Goal: Task Accomplishment & Management: Use online tool/utility

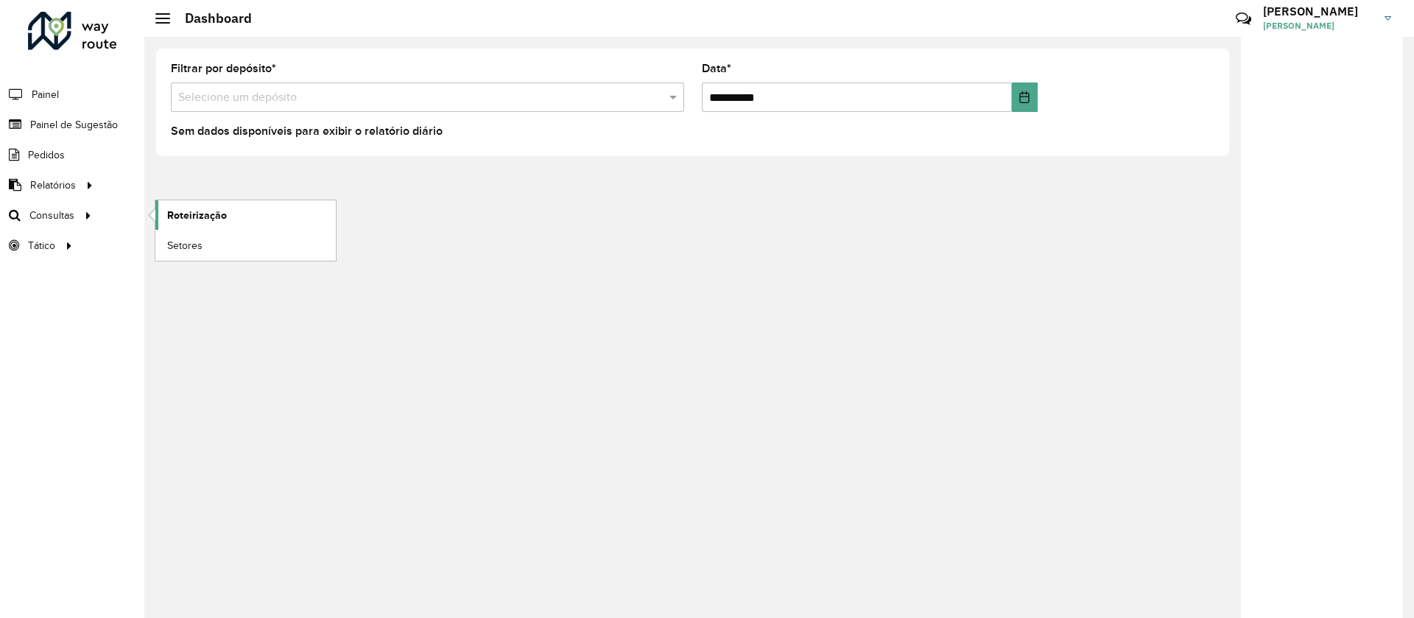
click at [209, 223] on link "Roteirização" at bounding box center [245, 214] width 180 height 29
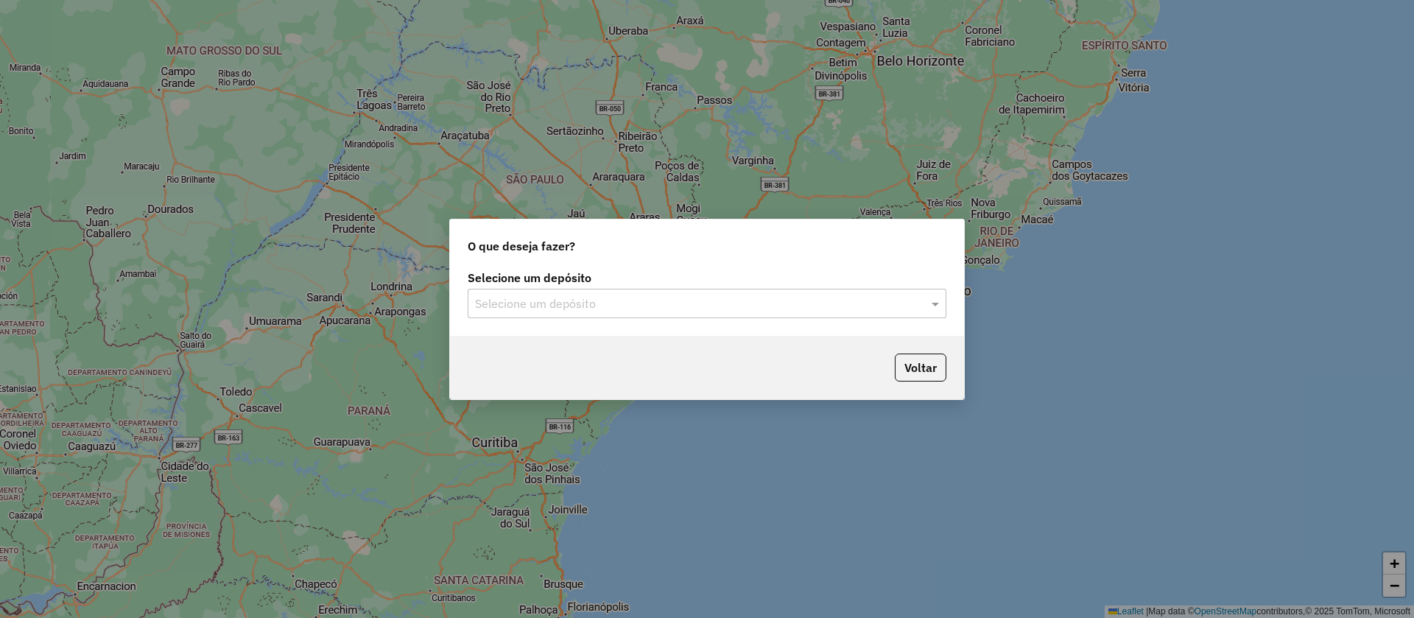
click at [542, 297] on input "text" at bounding box center [692, 304] width 435 height 18
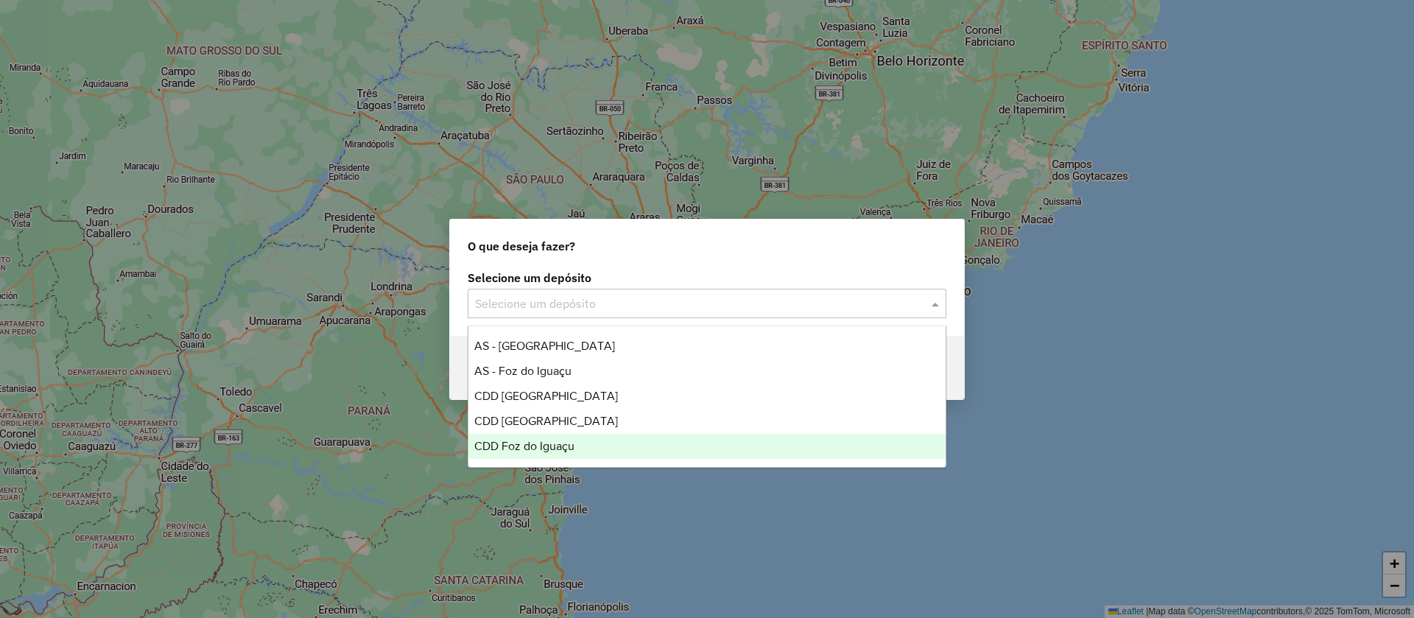
click at [510, 437] on div "CDD Foz do Iguaçu" at bounding box center [706, 446] width 477 height 25
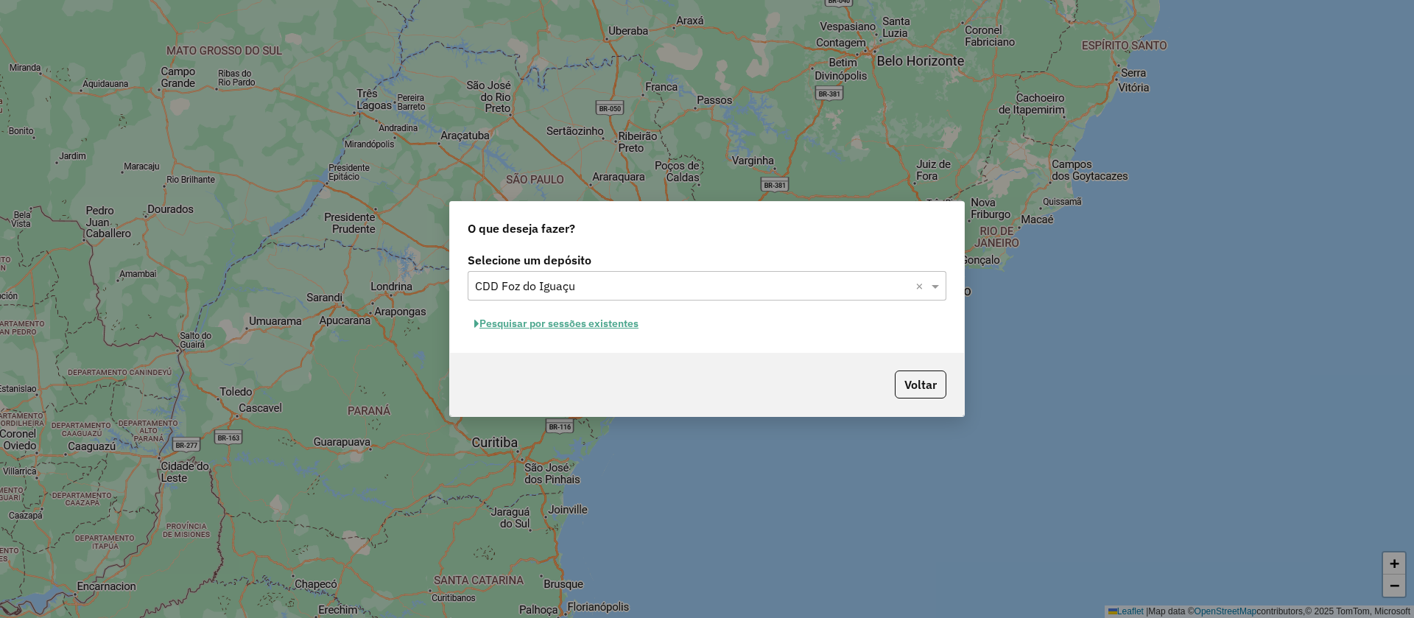
click at [530, 323] on button "Pesquisar por sessões existentes" at bounding box center [556, 323] width 177 height 23
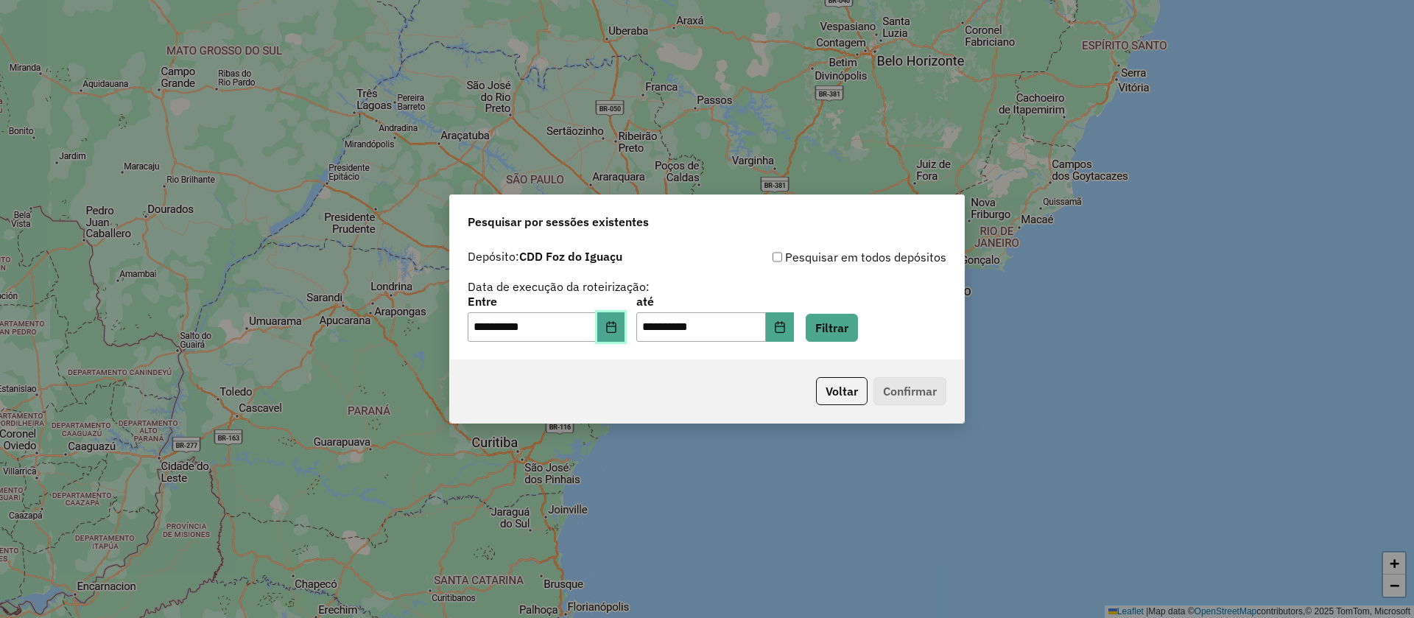
click at [615, 337] on button "Choose Date" at bounding box center [611, 326] width 28 height 29
click at [837, 326] on button "Filtrar" at bounding box center [832, 328] width 52 height 28
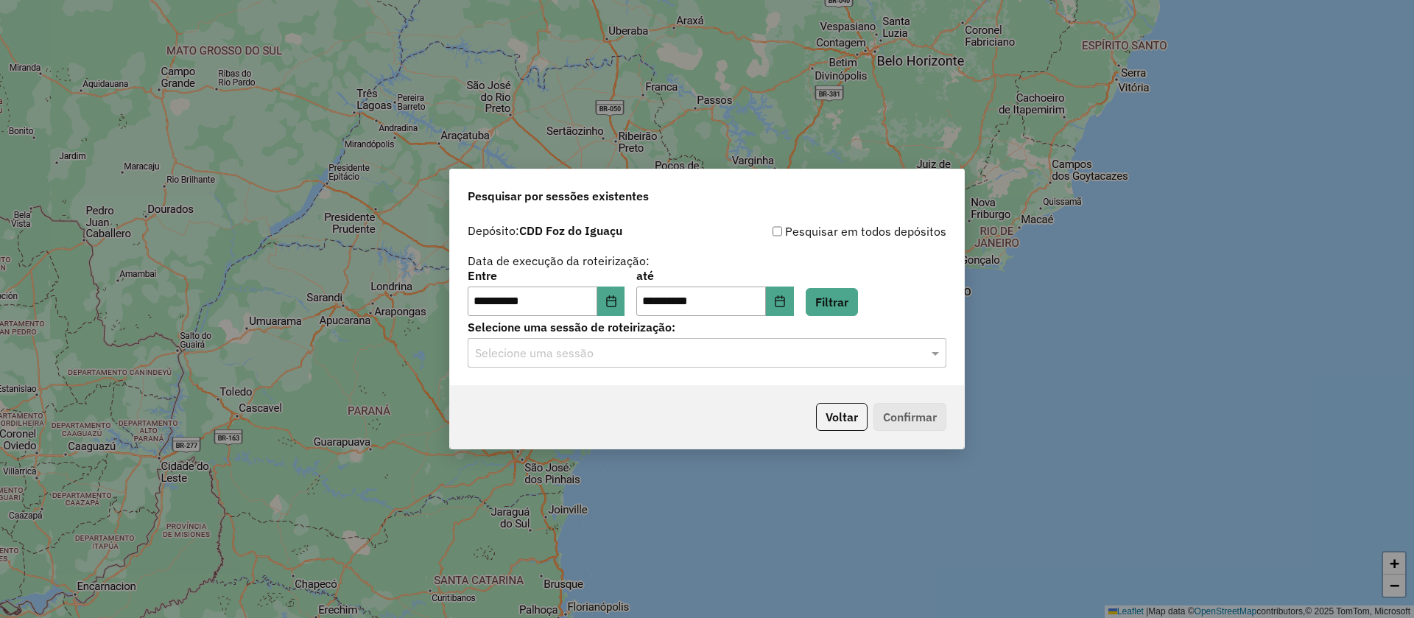
click at [538, 356] on input "text" at bounding box center [692, 354] width 435 height 18
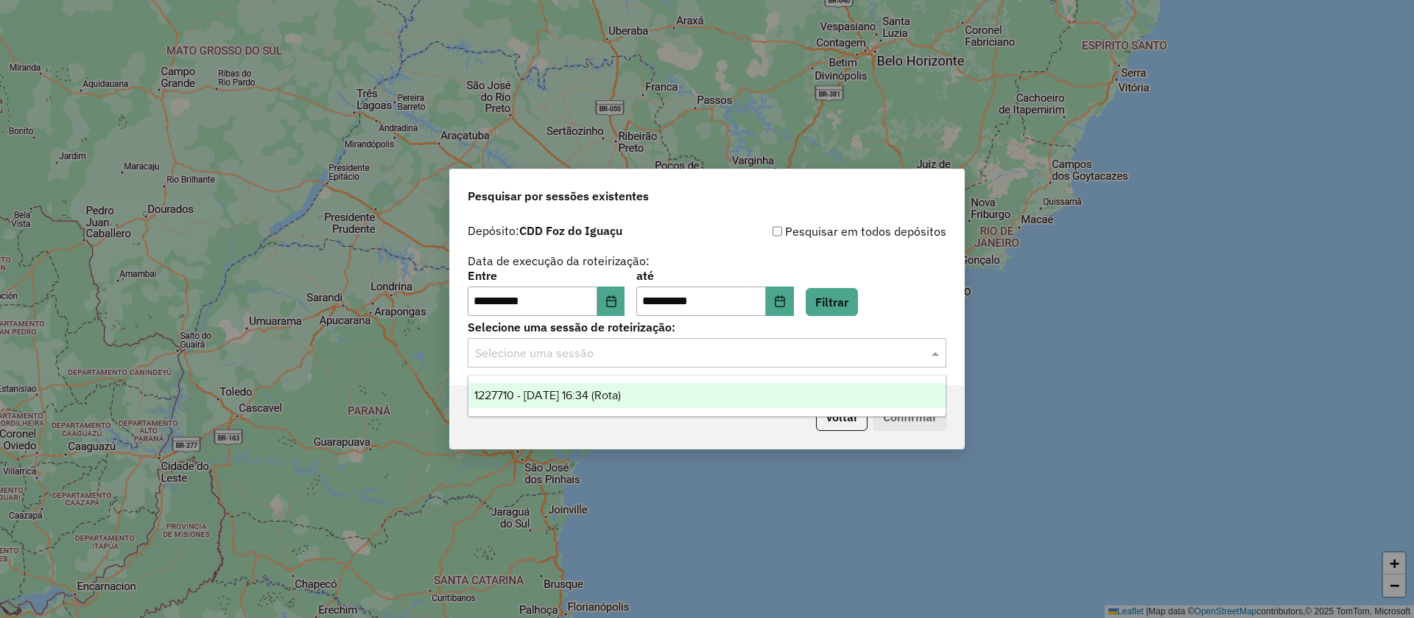
click at [546, 390] on span "1227710 - 11/08/2025 16:34 (Rota)" at bounding box center [547, 395] width 147 height 13
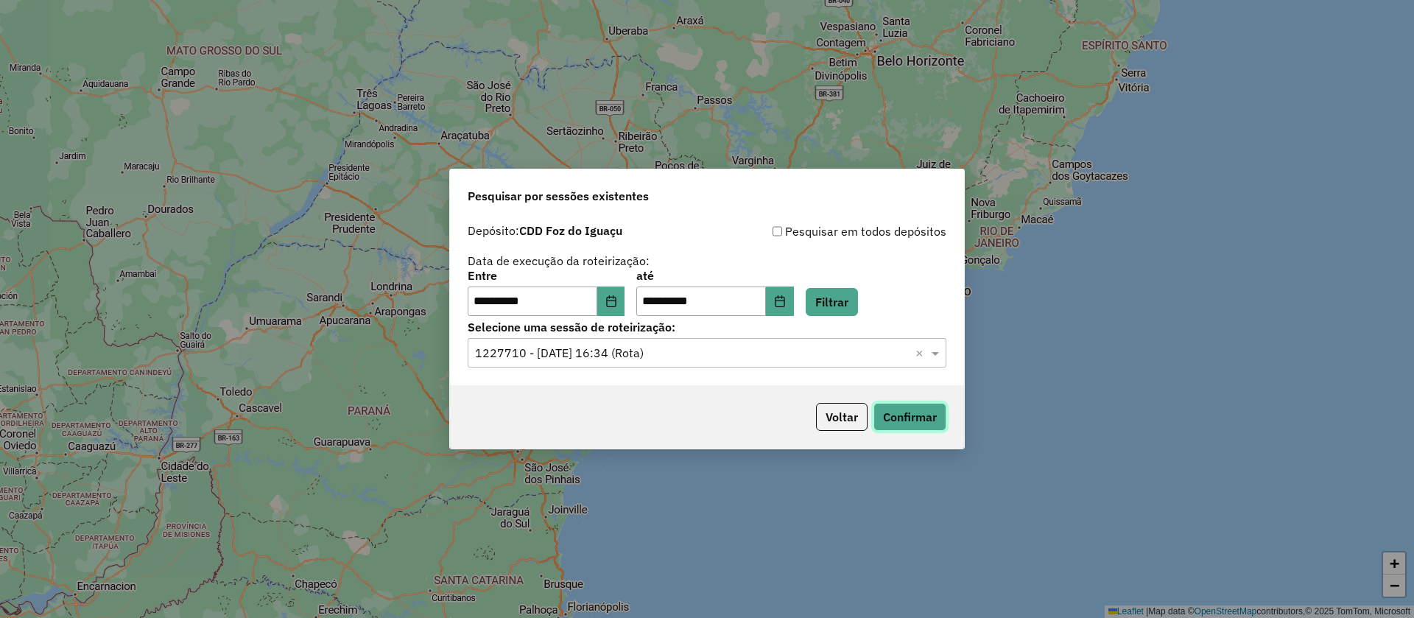
click at [897, 429] on button "Confirmar" at bounding box center [909, 417] width 73 height 28
